Goal: Task Accomplishment & Management: Manage account settings

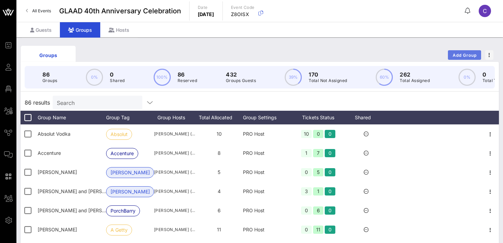
click at [458, 52] on button "Add Group" at bounding box center [464, 55] width 33 height 10
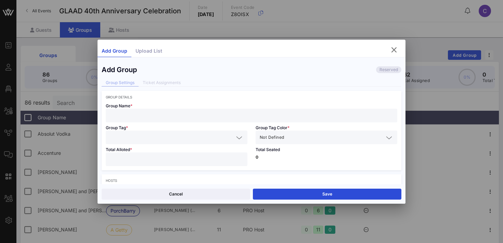
click at [137, 112] on input "text" at bounding box center [251, 115] width 283 height 9
type input "[PERSON_NAME]"
click at [138, 137] on input "text" at bounding box center [172, 137] width 124 height 9
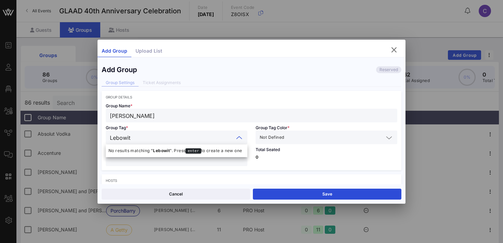
type input "[PERSON_NAME]"
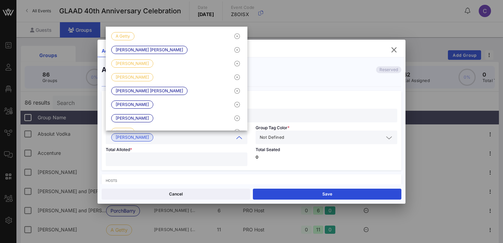
click at [277, 112] on input "[PERSON_NAME]" at bounding box center [251, 115] width 283 height 9
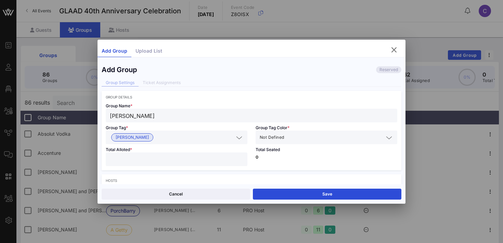
click at [131, 117] on input "[PERSON_NAME]" at bounding box center [251, 115] width 283 height 9
type input "[PERSON_NAME]"
click at [286, 141] on input "text" at bounding box center [334, 137] width 98 height 9
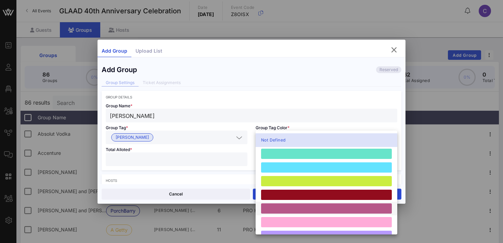
scroll to position [189, 0]
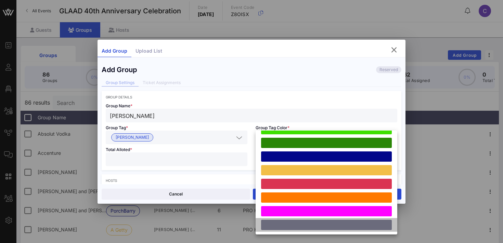
click at [286, 227] on div at bounding box center [326, 225] width 131 height 10
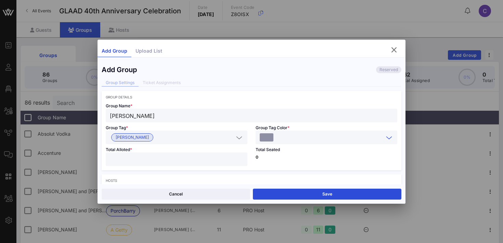
click at [161, 158] on input "number" at bounding box center [176, 159] width 133 height 9
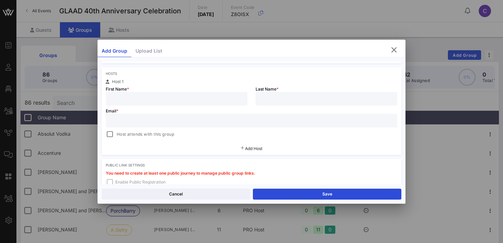
scroll to position [104, 0]
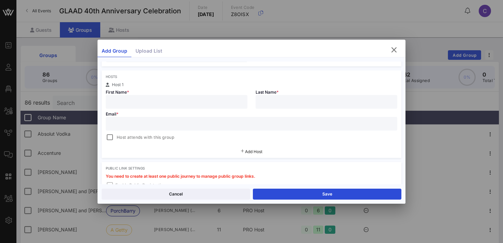
type input "*"
click at [182, 102] on input "text" at bounding box center [176, 101] width 133 height 9
type input "[PERSON_NAME]"
click at [152, 123] on input "text" at bounding box center [251, 123] width 283 height 9
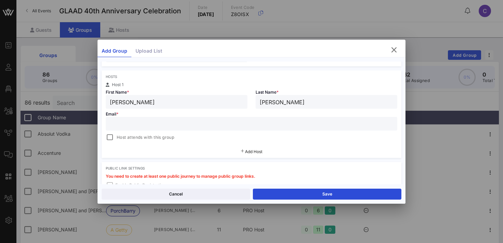
paste input "[EMAIL_ADDRESS][DOMAIN_NAME]"
type input "[EMAIL_ADDRESS][DOMAIN_NAME]"
click at [111, 138] on div at bounding box center [110, 138] width 10 height 10
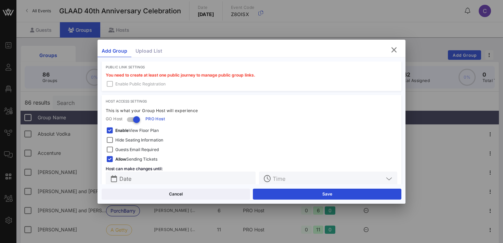
scroll to position [217, 0]
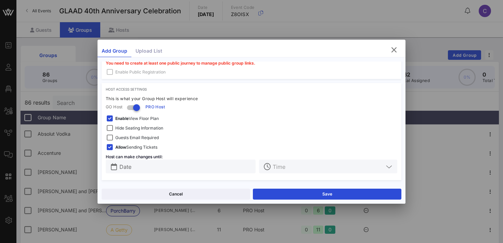
click at [138, 130] on span "Hide Seating Information" at bounding box center [139, 128] width 48 height 7
click at [137, 118] on span "Enable View Floor Plan" at bounding box center [136, 118] width 43 height 7
click at [139, 137] on span "Guests Email Required" at bounding box center [136, 137] width 43 height 7
click at [146, 165] on input "Date" at bounding box center [185, 166] width 132 height 9
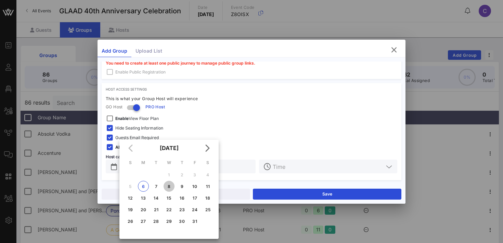
click at [170, 185] on div "8" at bounding box center [168, 186] width 11 height 5
type input "[DATE]"
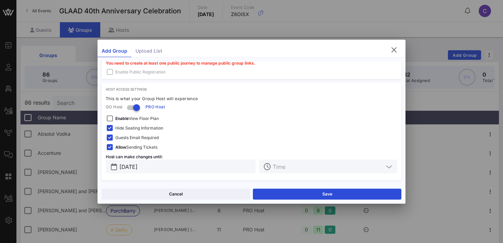
click at [303, 168] on input "text" at bounding box center [327, 166] width 111 height 9
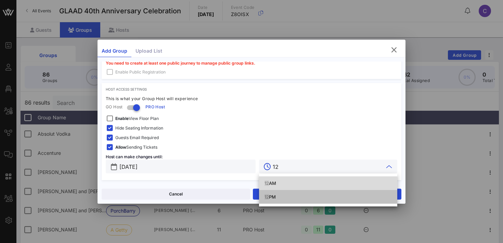
click at [285, 199] on div "12 PM" at bounding box center [327, 196] width 127 height 5
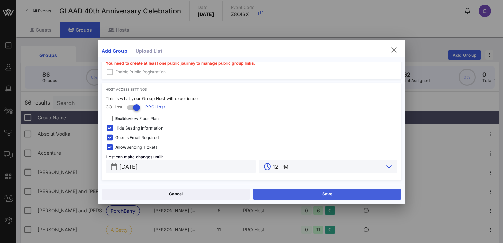
type input "12 PM"
click at [330, 198] on button "Save" at bounding box center [327, 194] width 148 height 11
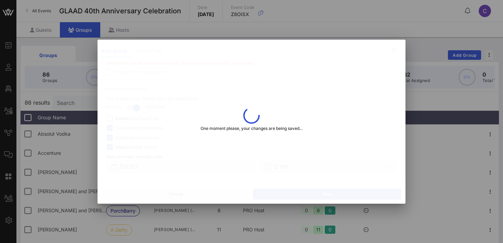
type input "[EMAIL_ADDRESS][DOMAIN_NAME]"
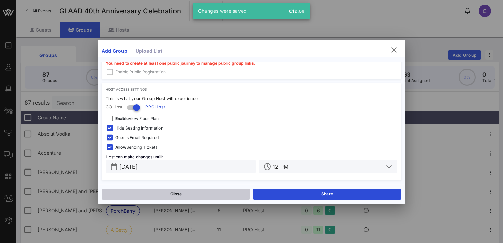
click at [213, 197] on button "Close" at bounding box center [176, 194] width 148 height 11
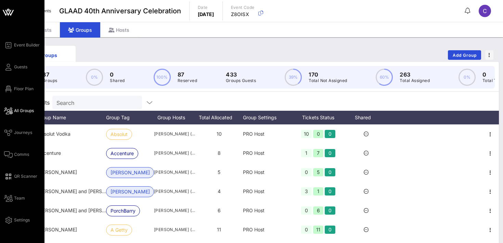
click at [24, 114] on link "All Groups" at bounding box center [19, 111] width 30 height 8
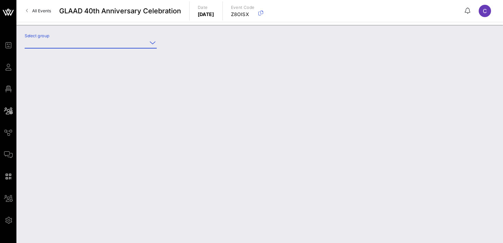
click at [94, 41] on input "Select group" at bounding box center [86, 42] width 122 height 11
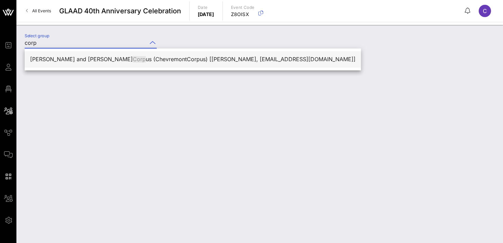
click at [93, 62] on div "[PERSON_NAME] and [PERSON_NAME] Corp us (ChevremontCorpus) [[PERSON_NAME], [EMA…" at bounding box center [192, 59] width 325 height 6
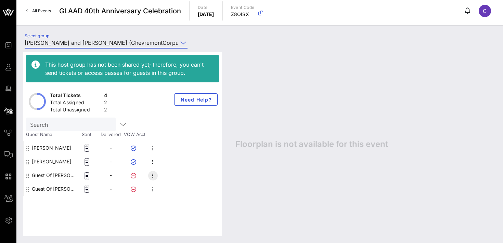
type input "[PERSON_NAME] and [PERSON_NAME] (ChevremontCorpus) [[PERSON_NAME], [EMAIL_ADDRE…"
click at [152, 175] on icon "button" at bounding box center [153, 176] width 8 height 8
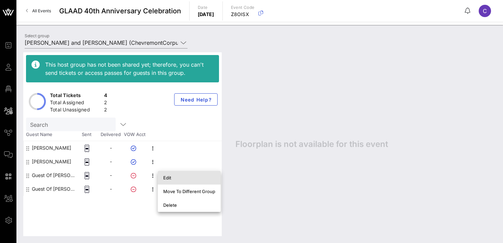
click at [171, 175] on div "Edit" at bounding box center [189, 177] width 52 height 5
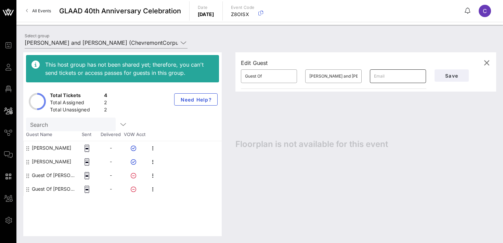
click at [384, 75] on input "text" at bounding box center [398, 76] width 48 height 11
paste input "[EMAIL_ADDRESS][DOMAIN_NAME]"
type input "[EMAIL_ADDRESS][DOMAIN_NAME]"
click at [277, 78] on input "Guest Of" at bounding box center [269, 76] width 48 height 11
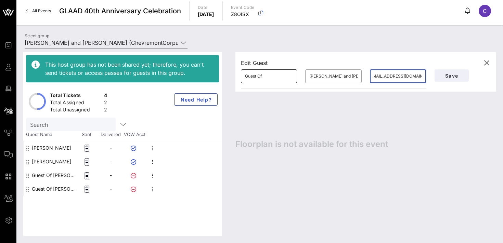
scroll to position [0, 0]
click at [277, 78] on input "Guest Of" at bounding box center [269, 76] width 48 height 11
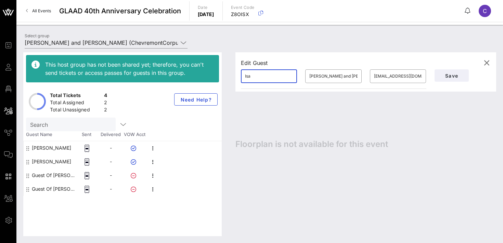
type input "Isa"
type input "[PERSON_NAME]"
click at [455, 69] on button "Save" at bounding box center [451, 75] width 34 height 12
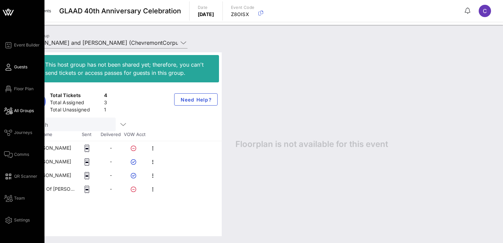
click at [15, 67] on span "Guests" at bounding box center [20, 67] width 13 height 6
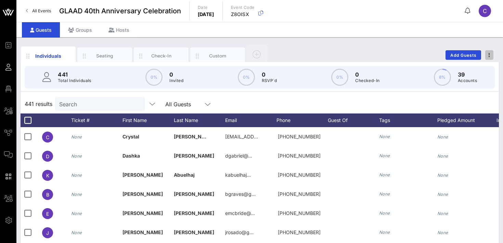
click at [487, 56] on span "button" at bounding box center [489, 55] width 8 height 5
click at [481, 65] on div "Export To CSV" at bounding box center [476, 66] width 33 height 5
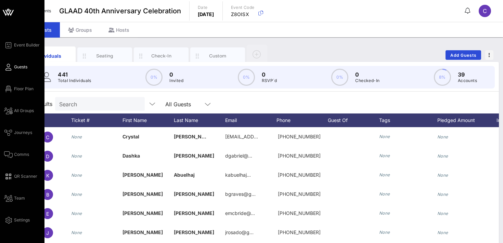
click at [9, 67] on icon at bounding box center [8, 67] width 9 height 1
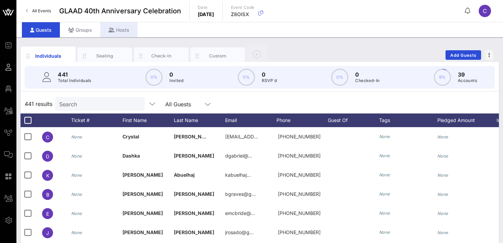
click at [121, 29] on div "Hosts" at bounding box center [118, 29] width 37 height 15
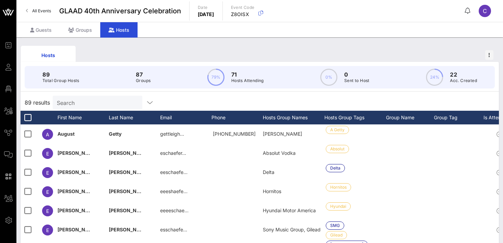
click at [78, 106] on input "Search" at bounding box center [97, 102] width 80 height 9
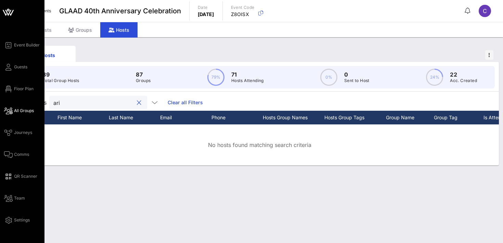
type input "ari"
click at [23, 111] on span "All Groups" at bounding box center [24, 111] width 20 height 6
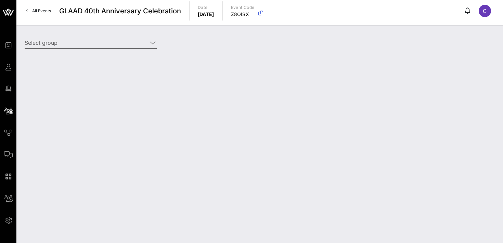
click at [75, 41] on input "Select group" at bounding box center [86, 42] width 122 height 11
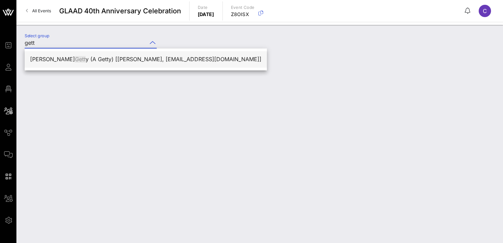
click at [78, 58] on div "[PERSON_NAME] y (A Getty) [[PERSON_NAME], [EMAIL_ADDRESS][DOMAIN_NAME]]" at bounding box center [145, 59] width 231 height 6
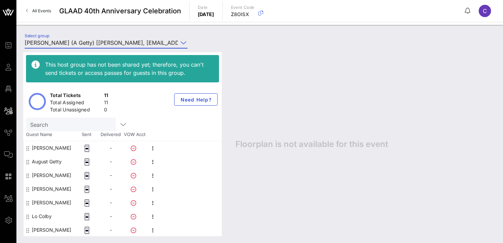
type input "[PERSON_NAME] (A Getty) [[PERSON_NAME], [EMAIL_ADDRESS][DOMAIN_NAME]]"
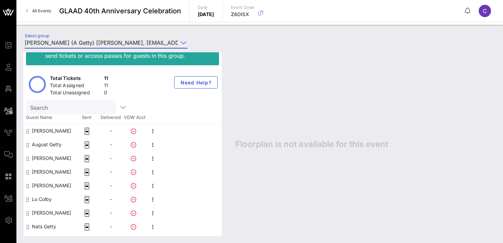
scroll to position [21, 0]
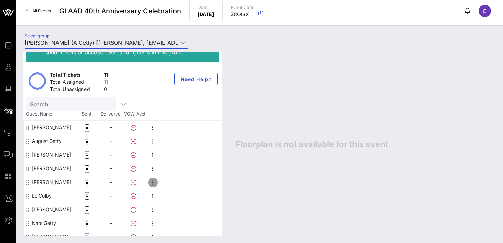
click at [152, 183] on icon "button" at bounding box center [153, 182] width 8 height 8
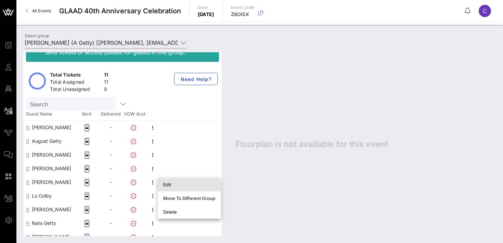
click at [169, 182] on div "Edit" at bounding box center [189, 184] width 52 height 5
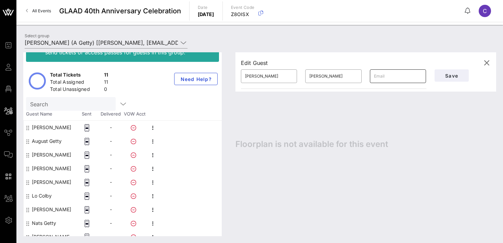
click at [390, 71] on input "text" at bounding box center [398, 76] width 48 height 11
paste input "[EMAIL_ADDRESS][DOMAIN_NAME]"
type input "[EMAIL_ADDRESS][DOMAIN_NAME]"
click at [446, 76] on span "Save" at bounding box center [451, 76] width 23 height 6
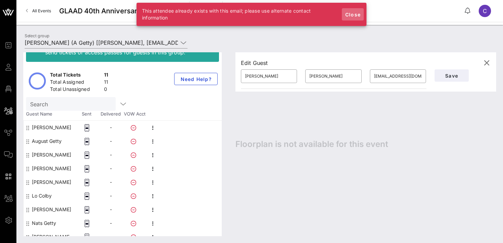
click at [352, 14] on span "Close" at bounding box center [352, 15] width 16 height 6
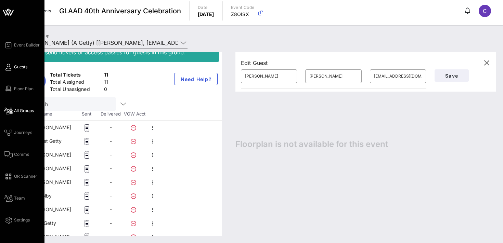
click at [17, 67] on span "Guests" at bounding box center [20, 67] width 13 height 6
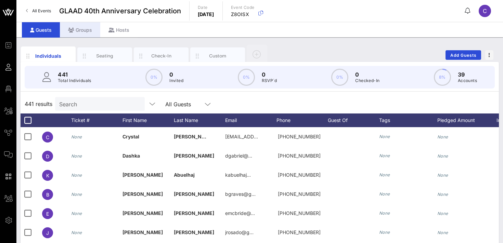
click at [83, 32] on div "Groups" at bounding box center [80, 29] width 40 height 15
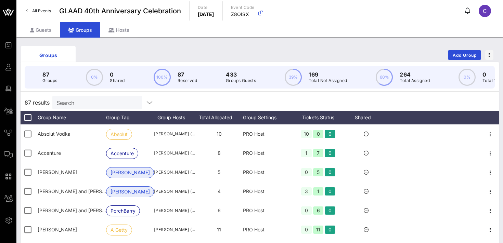
click at [88, 99] on input "Search" at bounding box center [96, 102] width 80 height 9
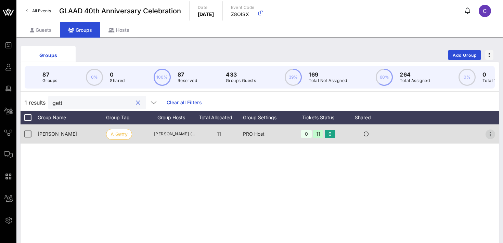
type input "gett"
click at [488, 133] on icon "button" at bounding box center [490, 134] width 8 height 8
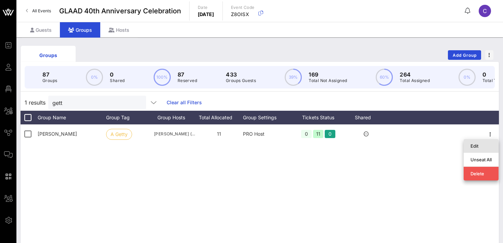
click at [472, 147] on div "Edit" at bounding box center [480, 145] width 21 height 5
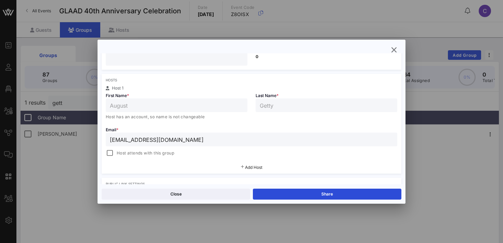
scroll to position [94, 0]
click at [110, 152] on div at bounding box center [110, 152] width 10 height 10
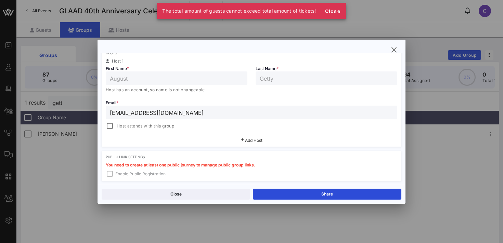
scroll to position [120, 0]
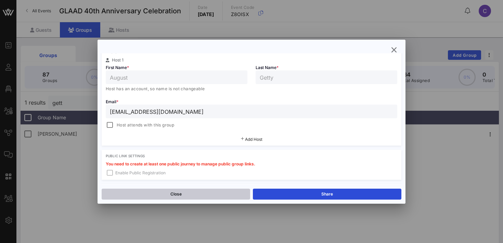
click at [185, 196] on button "Close" at bounding box center [176, 194] width 148 height 11
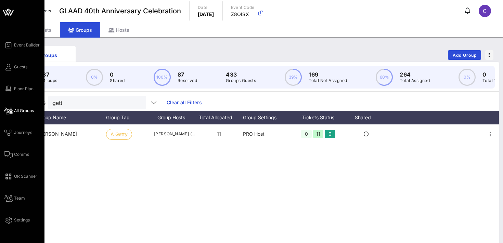
click at [15, 110] on span "All Groups" at bounding box center [24, 111] width 20 height 6
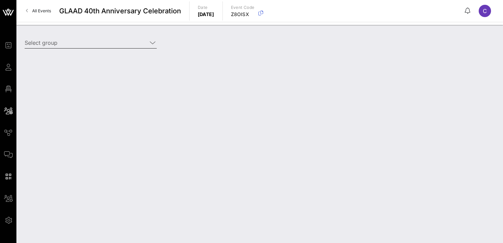
click at [90, 45] on input "Select group" at bounding box center [86, 42] width 122 height 11
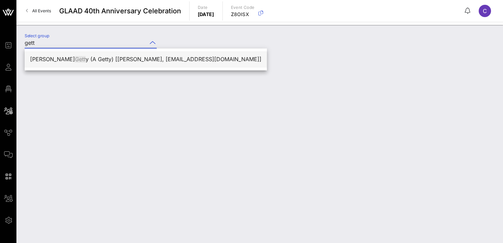
click at [92, 65] on div "[PERSON_NAME] y (A Getty) [[PERSON_NAME], [EMAIL_ADDRESS][DOMAIN_NAME]]" at bounding box center [145, 59] width 231 height 15
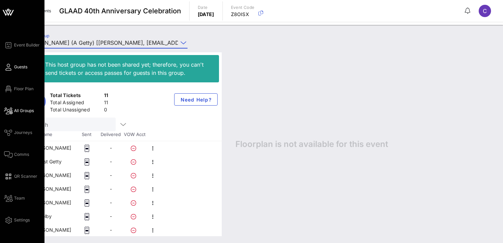
type input "[PERSON_NAME] (A Getty) [[PERSON_NAME], [EMAIL_ADDRESS][DOMAIN_NAME]]"
click at [16, 69] on span "Guests" at bounding box center [20, 67] width 13 height 6
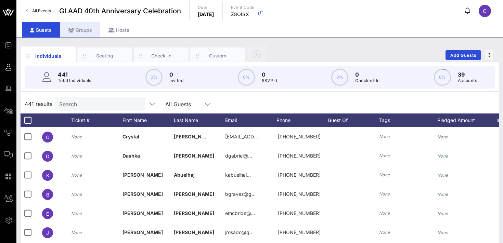
click at [85, 30] on div "Groups" at bounding box center [80, 29] width 40 height 15
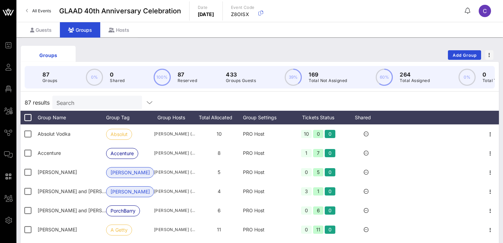
click at [88, 102] on input "Search" at bounding box center [96, 102] width 80 height 9
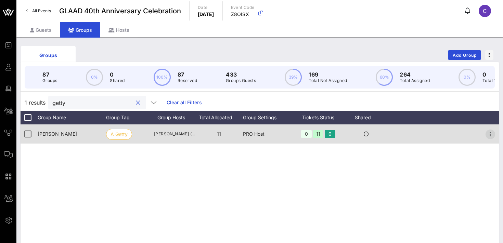
type input "getty"
click at [490, 134] on icon "button" at bounding box center [490, 134] width 8 height 8
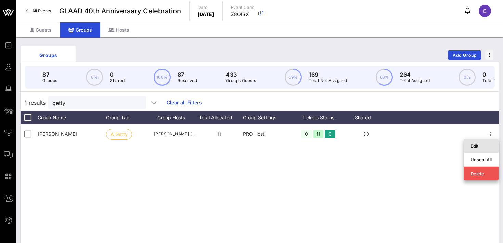
click at [478, 147] on div "Edit" at bounding box center [480, 145] width 21 height 5
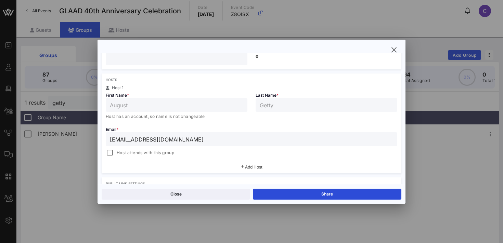
scroll to position [93, 0]
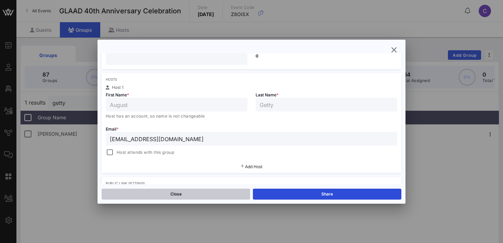
click at [147, 194] on button "Close" at bounding box center [176, 194] width 148 height 11
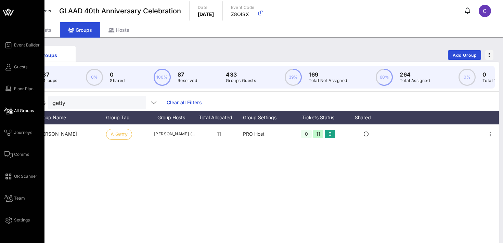
click at [11, 107] on link "All Groups" at bounding box center [19, 111] width 30 height 8
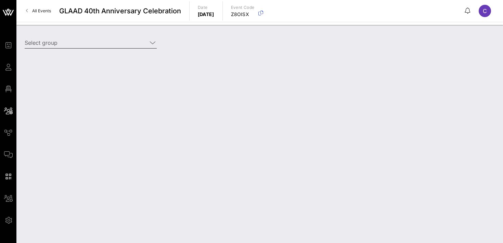
click at [87, 42] on input "Select group" at bounding box center [86, 42] width 122 height 11
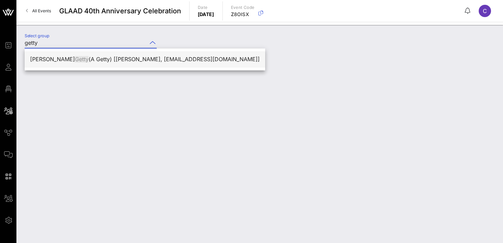
click at [91, 53] on div "[PERSON_NAME] (A Getty) [[PERSON_NAME], [EMAIL_ADDRESS][DOMAIN_NAME]]" at bounding box center [144, 59] width 229 height 15
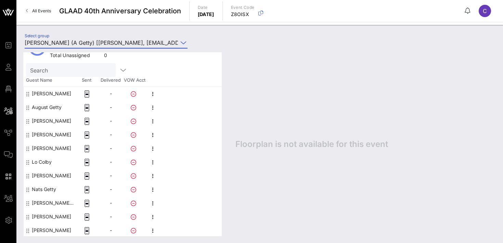
scroll to position [55, 0]
type input "[PERSON_NAME] (A Getty) [[PERSON_NAME], [EMAIL_ADDRESS][DOMAIN_NAME]]"
click at [153, 107] on icon "button" at bounding box center [153, 107] width 8 height 8
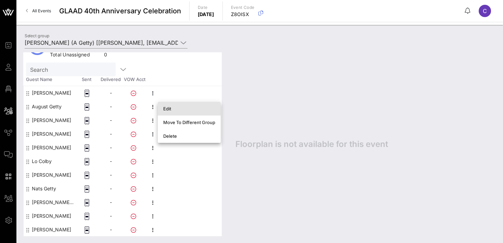
click at [170, 109] on div "Edit" at bounding box center [189, 108] width 52 height 5
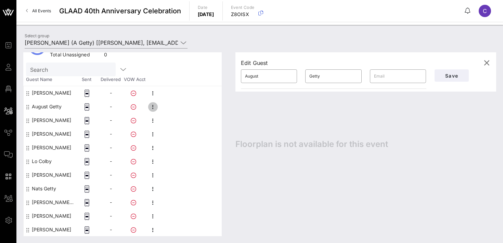
click at [150, 108] on icon "button" at bounding box center [153, 107] width 8 height 8
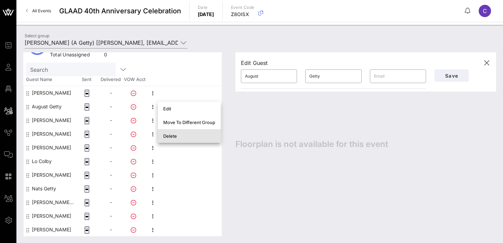
click at [173, 134] on div "Delete" at bounding box center [189, 135] width 52 height 5
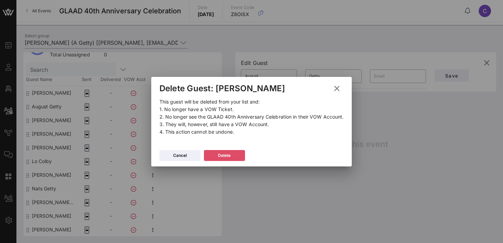
click at [227, 157] on div "Delete" at bounding box center [224, 155] width 13 height 7
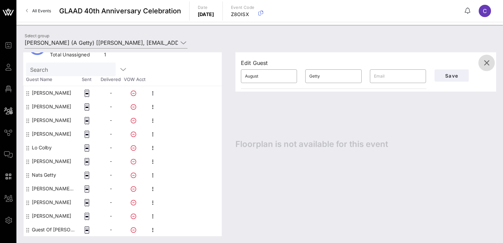
click at [489, 63] on icon "button" at bounding box center [486, 63] width 8 height 8
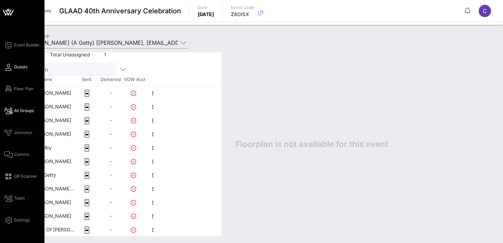
click at [17, 63] on link "Guests" at bounding box center [15, 67] width 23 height 8
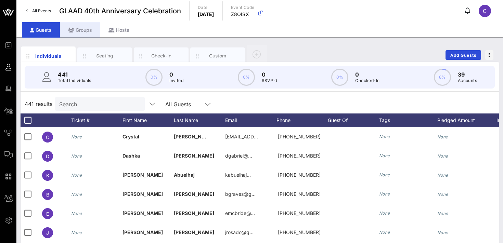
click at [79, 29] on div "Groups" at bounding box center [80, 29] width 40 height 15
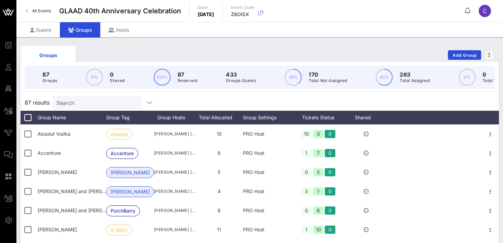
click at [85, 107] on input "Search" at bounding box center [96, 102] width 80 height 9
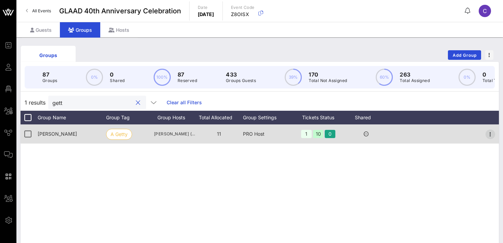
type input "gett"
click at [488, 132] on icon "button" at bounding box center [490, 134] width 8 height 8
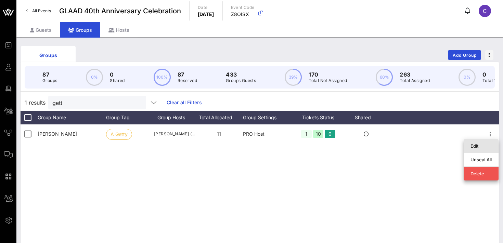
click at [475, 147] on div "Edit" at bounding box center [480, 145] width 21 height 5
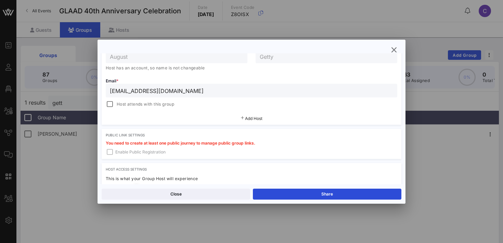
scroll to position [121, 0]
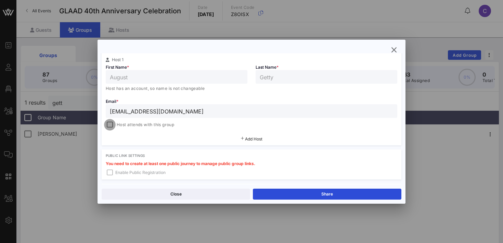
click at [111, 124] on div at bounding box center [110, 125] width 10 height 10
click at [281, 193] on button "Save" at bounding box center [327, 194] width 148 height 11
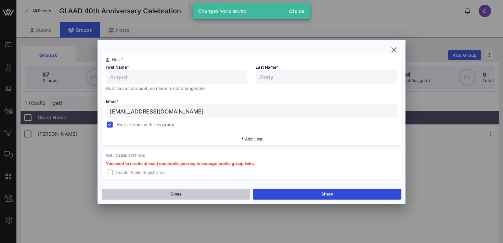
click at [216, 195] on button "Close" at bounding box center [176, 194] width 148 height 11
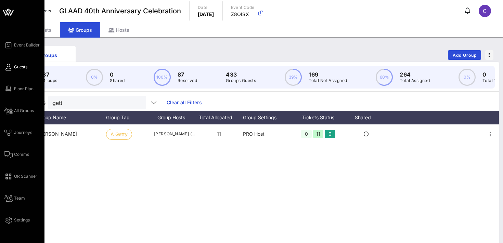
click at [16, 67] on span "Guests" at bounding box center [20, 67] width 13 height 6
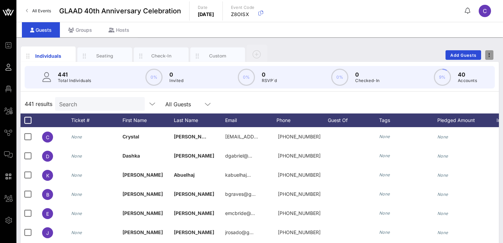
click at [490, 52] on button "button" at bounding box center [489, 55] width 8 height 10
click at [467, 68] on div "Export To CSV" at bounding box center [476, 66] width 33 height 5
